Goal: Register for event/course

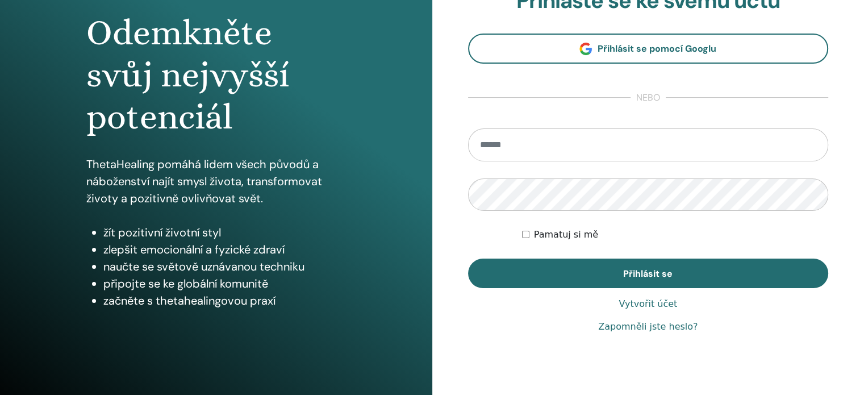
scroll to position [114, 0]
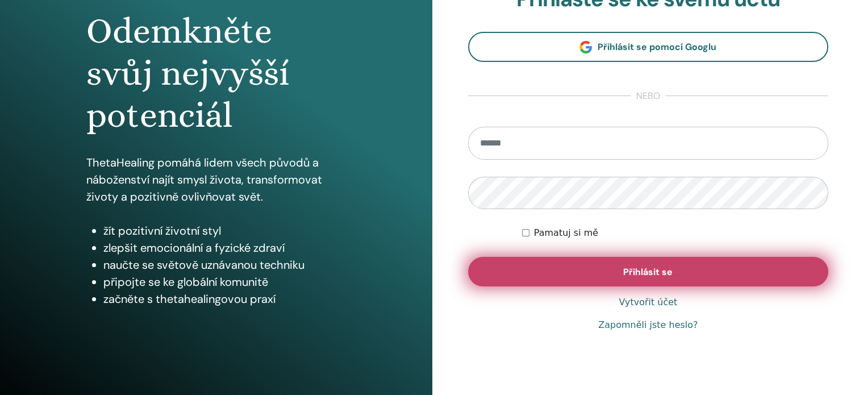
type input "**********"
click at [625, 270] on font "Přihlásit se" at bounding box center [647, 272] width 49 height 12
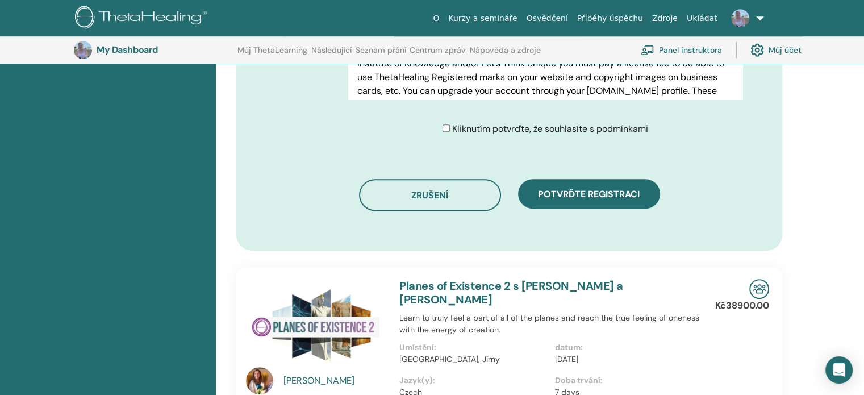
scroll to position [652, 0]
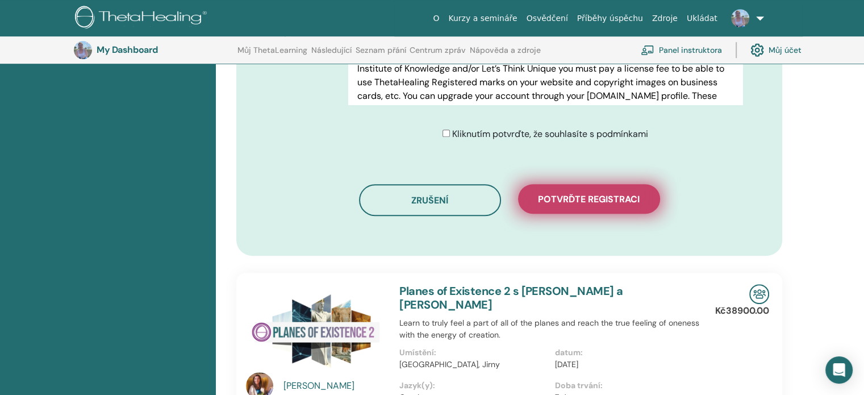
click at [586, 199] on span "Potvrďte registraci" at bounding box center [589, 199] width 102 height 12
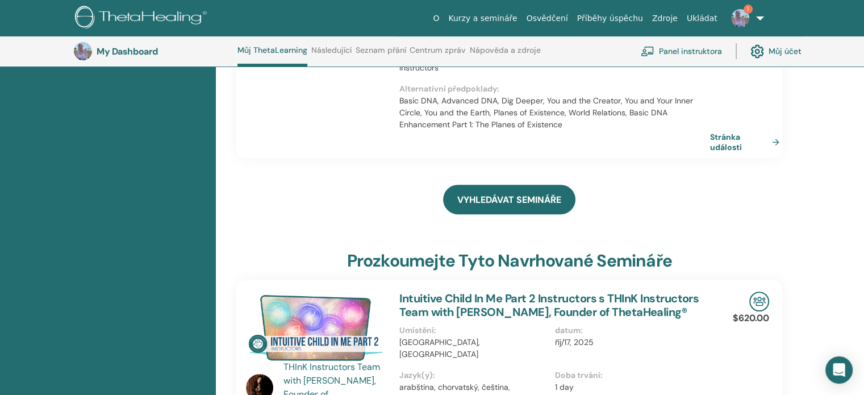
scroll to position [427, 0]
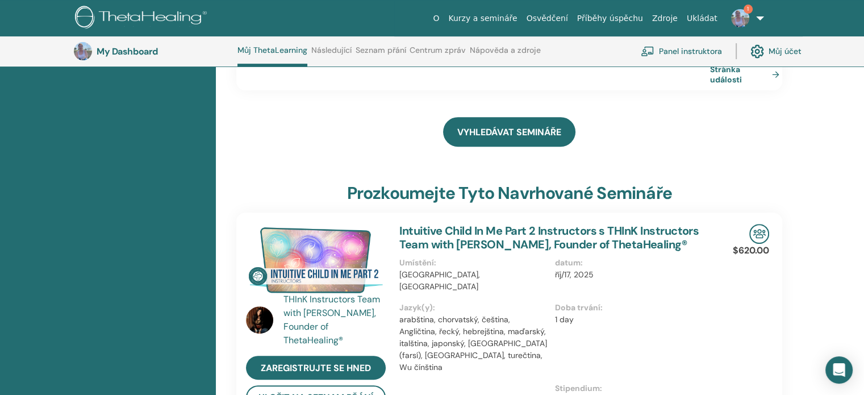
click at [739, 17] on img at bounding box center [740, 18] width 18 height 18
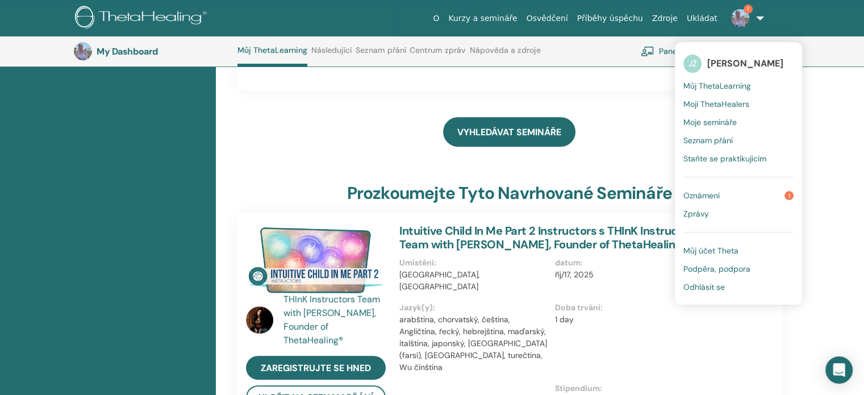
click at [710, 191] on span "Oznámení" at bounding box center [701, 195] width 36 height 10
